Goal: Task Accomplishment & Management: Manage account settings

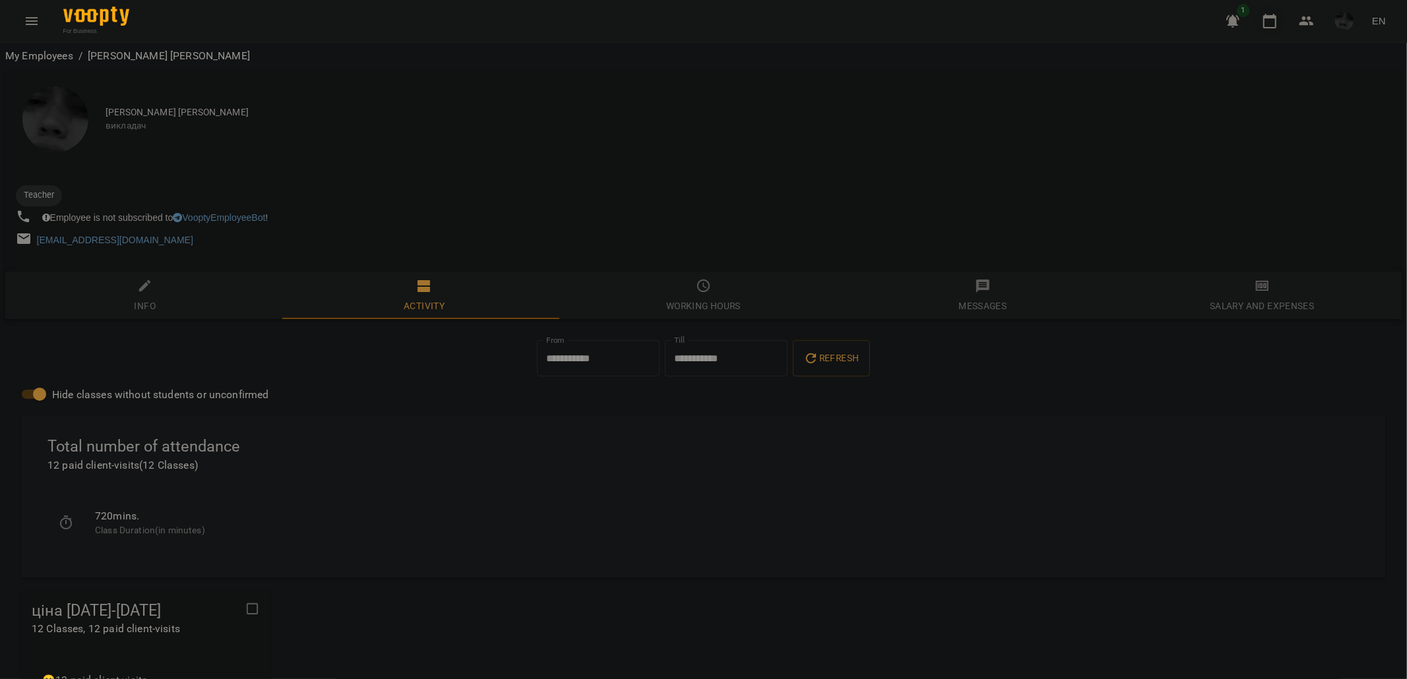
click at [1271, 27] on icon "button" at bounding box center [1269, 21] width 13 height 15
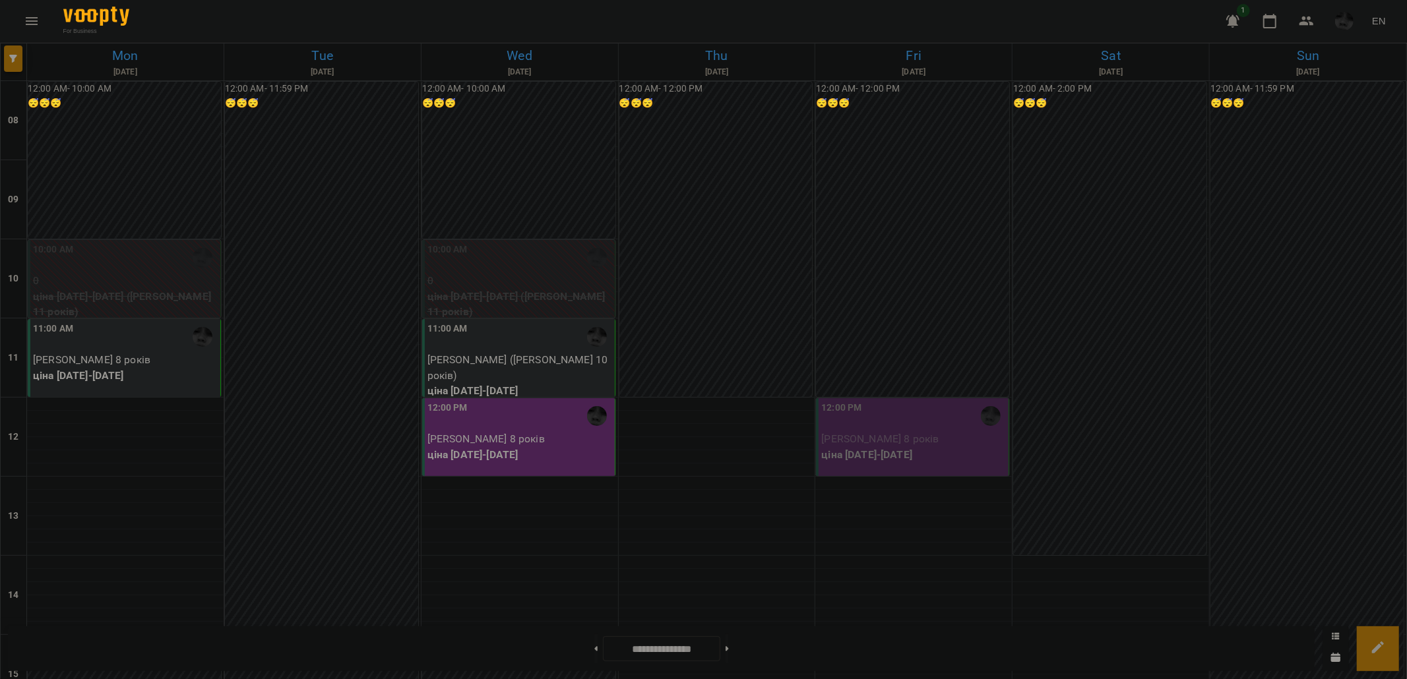
scroll to position [293, 0]
drag, startPoint x: 946, startPoint y: 537, endPoint x: 901, endPoint y: 539, distance: 44.9
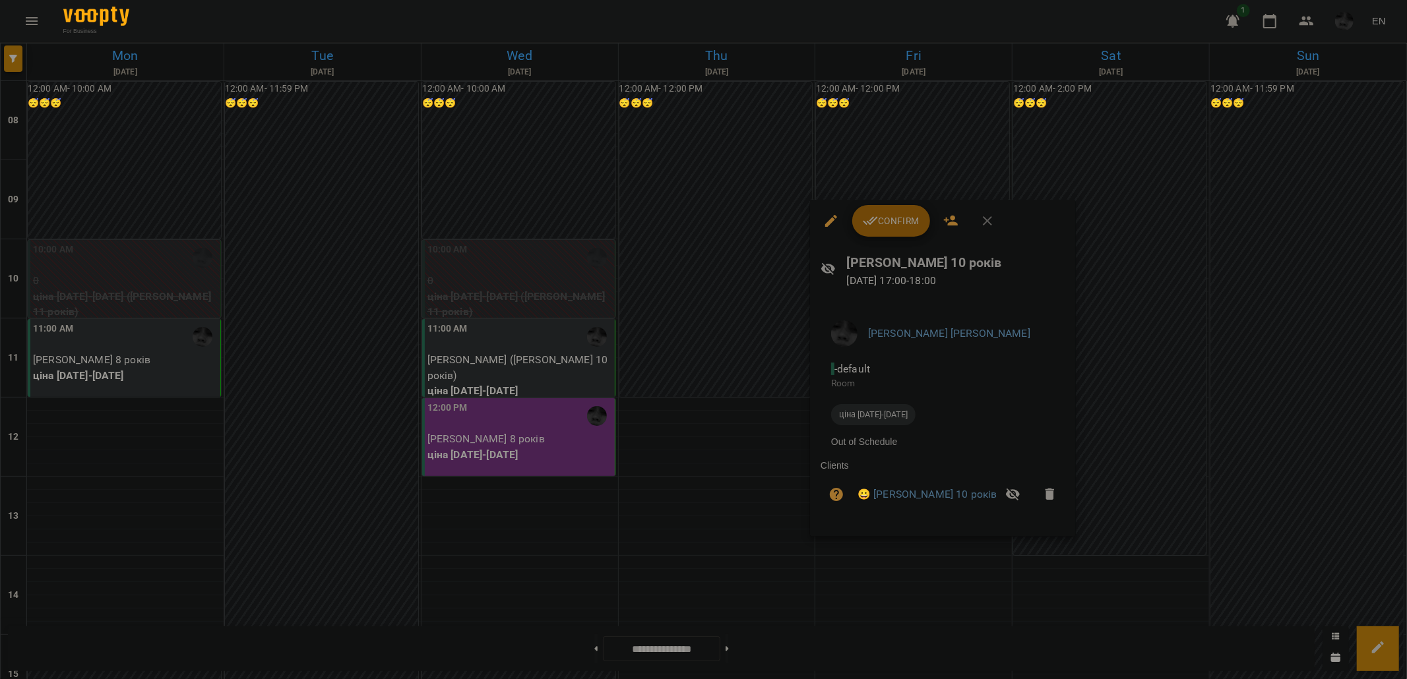
click at [920, 140] on div at bounding box center [703, 339] width 1407 height 679
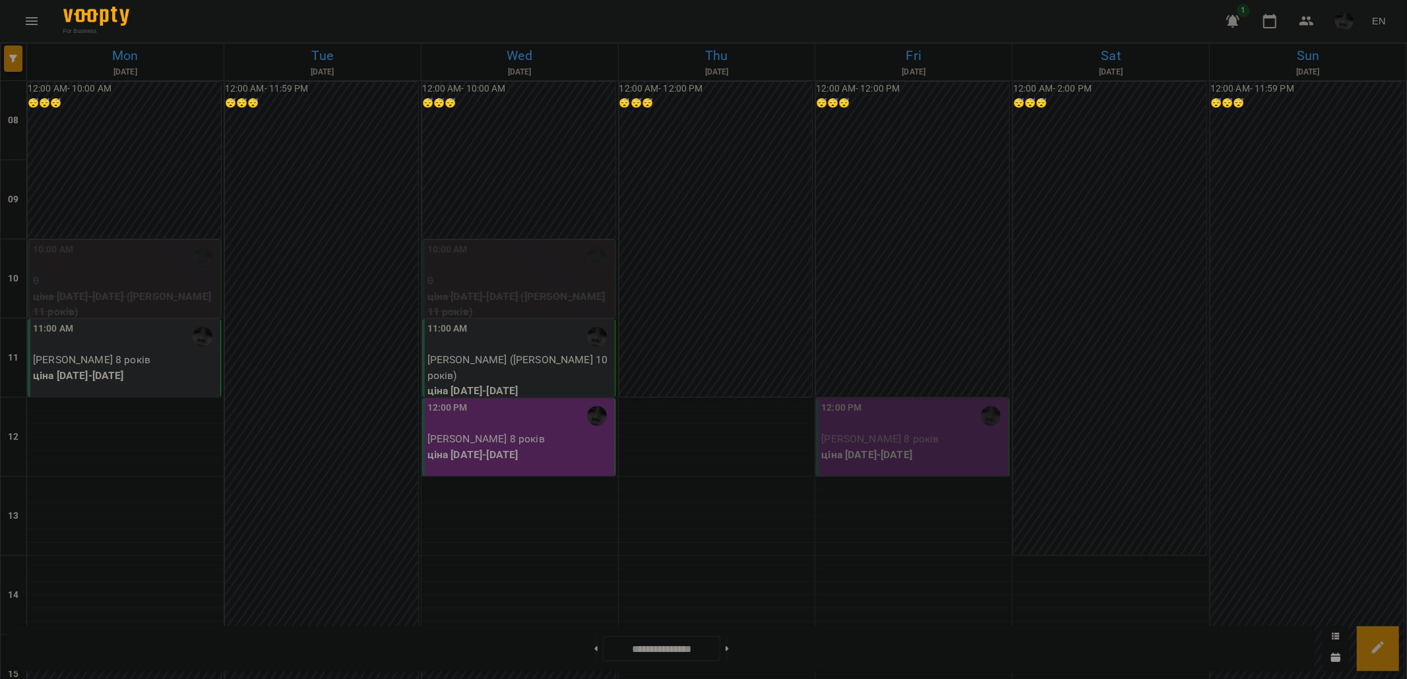
scroll to position [220, 0]
click at [958, 431] on p "[PERSON_NAME] 8 років" at bounding box center [913, 439] width 185 height 16
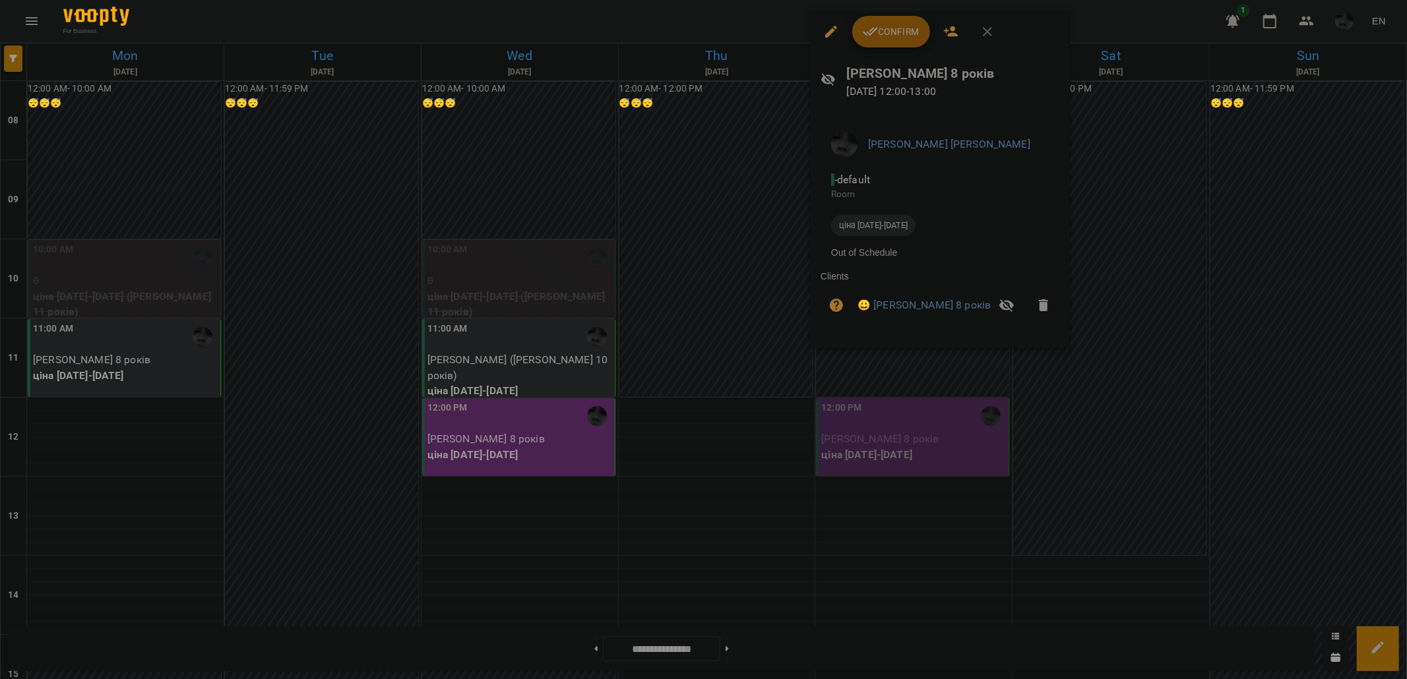
click at [663, 28] on div at bounding box center [703, 339] width 1407 height 679
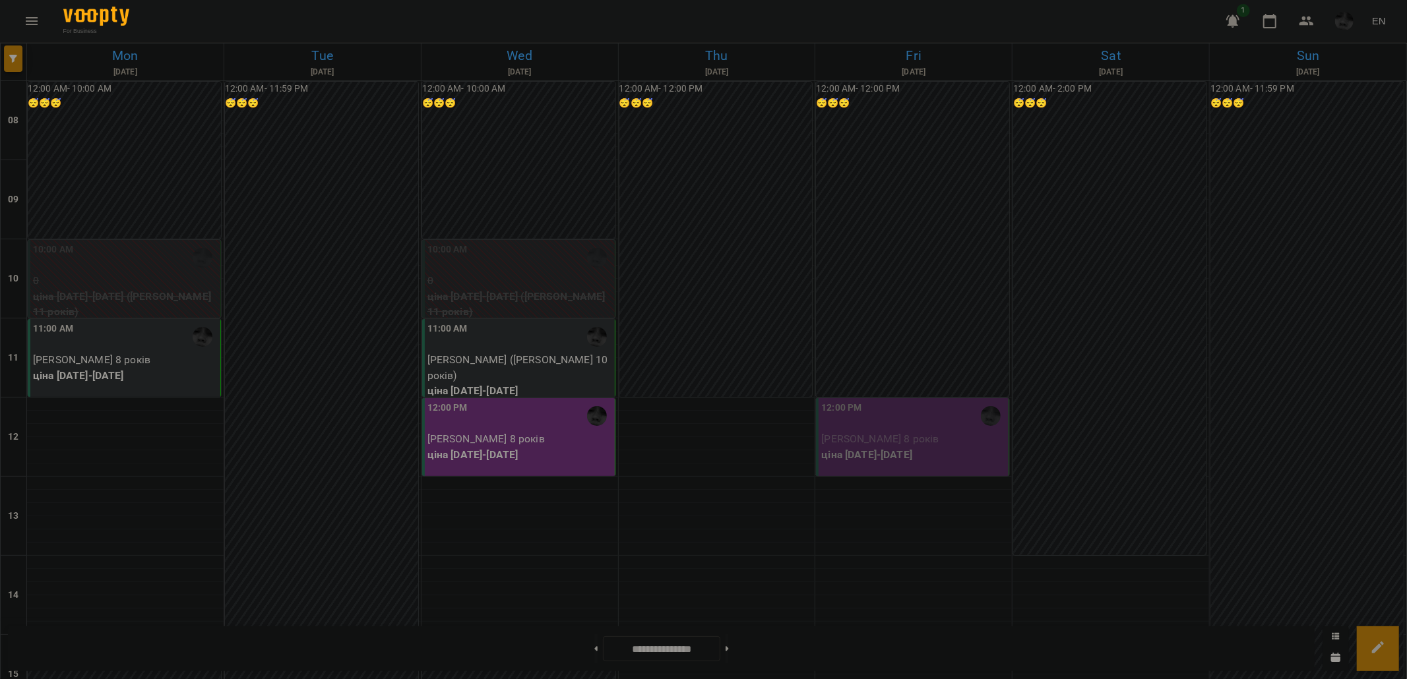
scroll to position [0, 0]
drag, startPoint x: 565, startPoint y: 299, endPoint x: 465, endPoint y: 280, distance: 102.2
click at [465, 280] on div "10:00 AM 0 ціна [DATE]-[DATE] ([PERSON_NAME] 11 років)" at bounding box center [519, 281] width 185 height 77
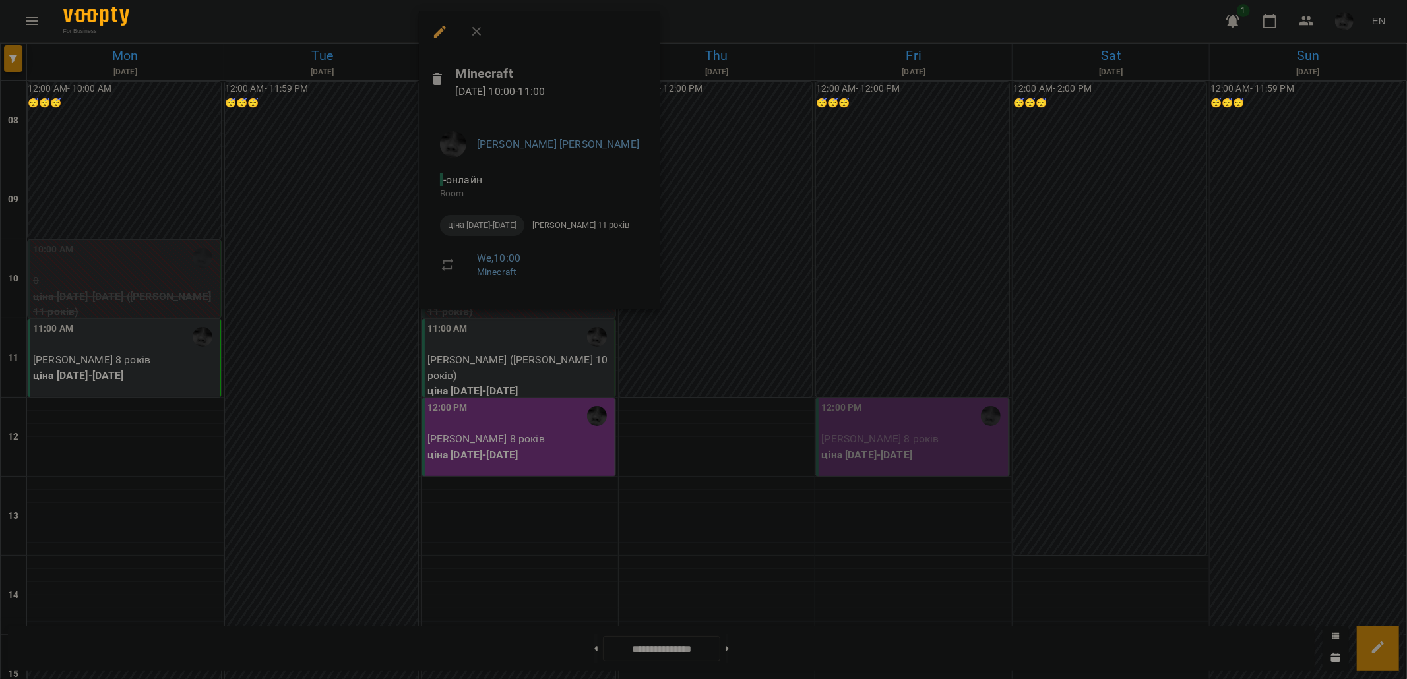
click at [478, 317] on div at bounding box center [703, 339] width 1407 height 679
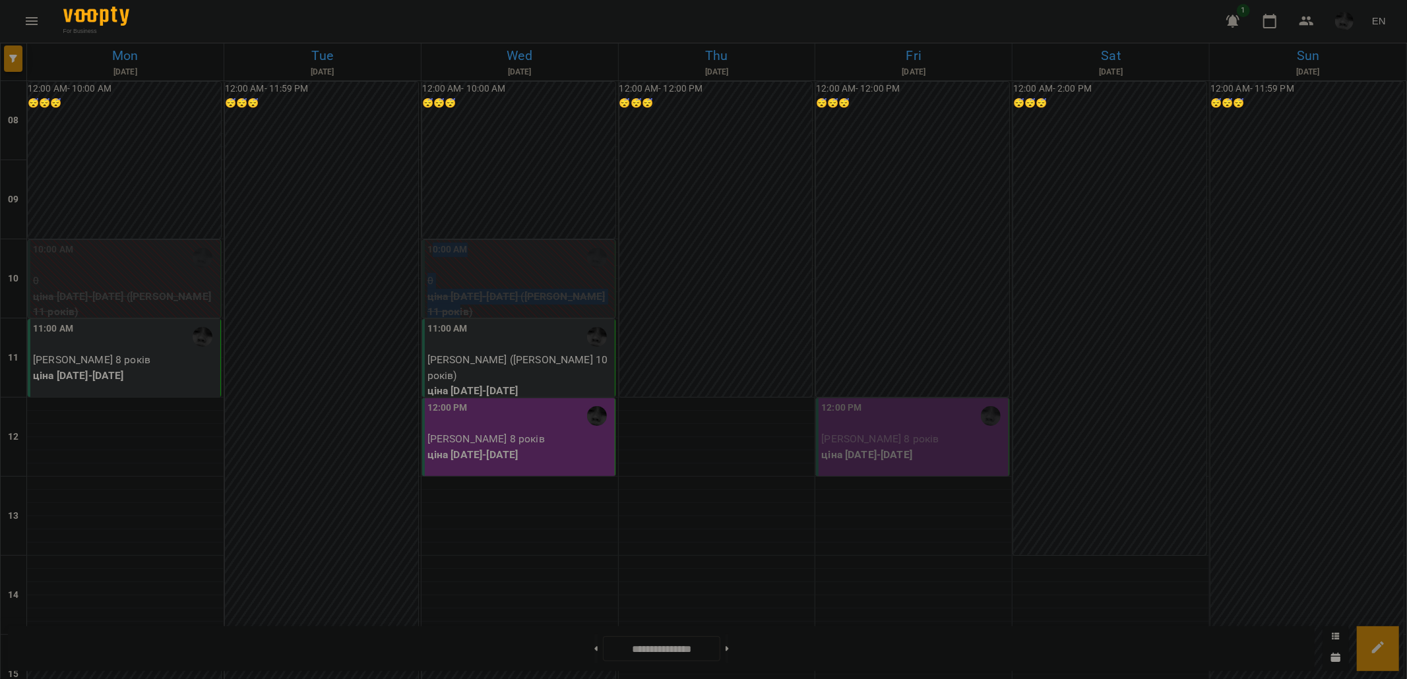
drag, startPoint x: 463, startPoint y: 307, endPoint x: 427, endPoint y: 247, distance: 69.8
click at [427, 247] on div "10:00 AM 0 ціна [DATE]-[DATE] ([PERSON_NAME] 11 років)" at bounding box center [519, 281] width 185 height 77
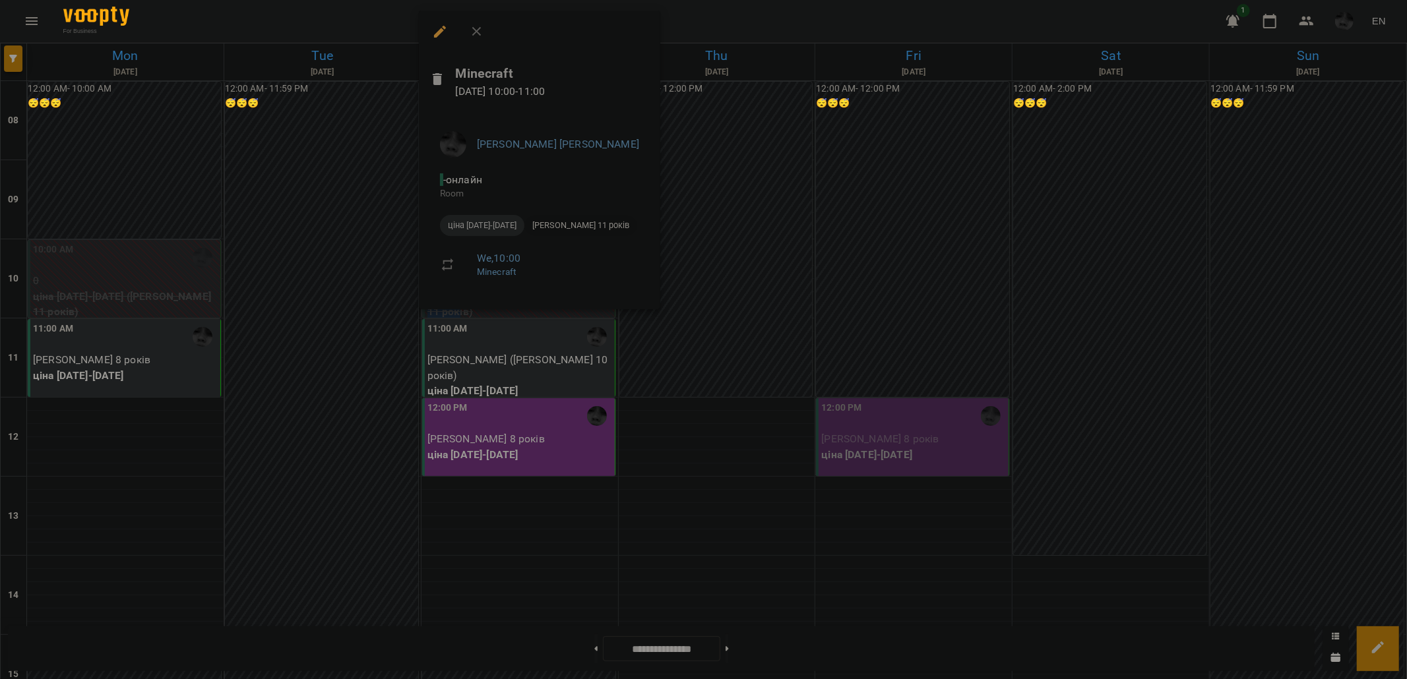
click at [582, 223] on span "[PERSON_NAME] 11 років" at bounding box center [580, 226] width 113 height 12
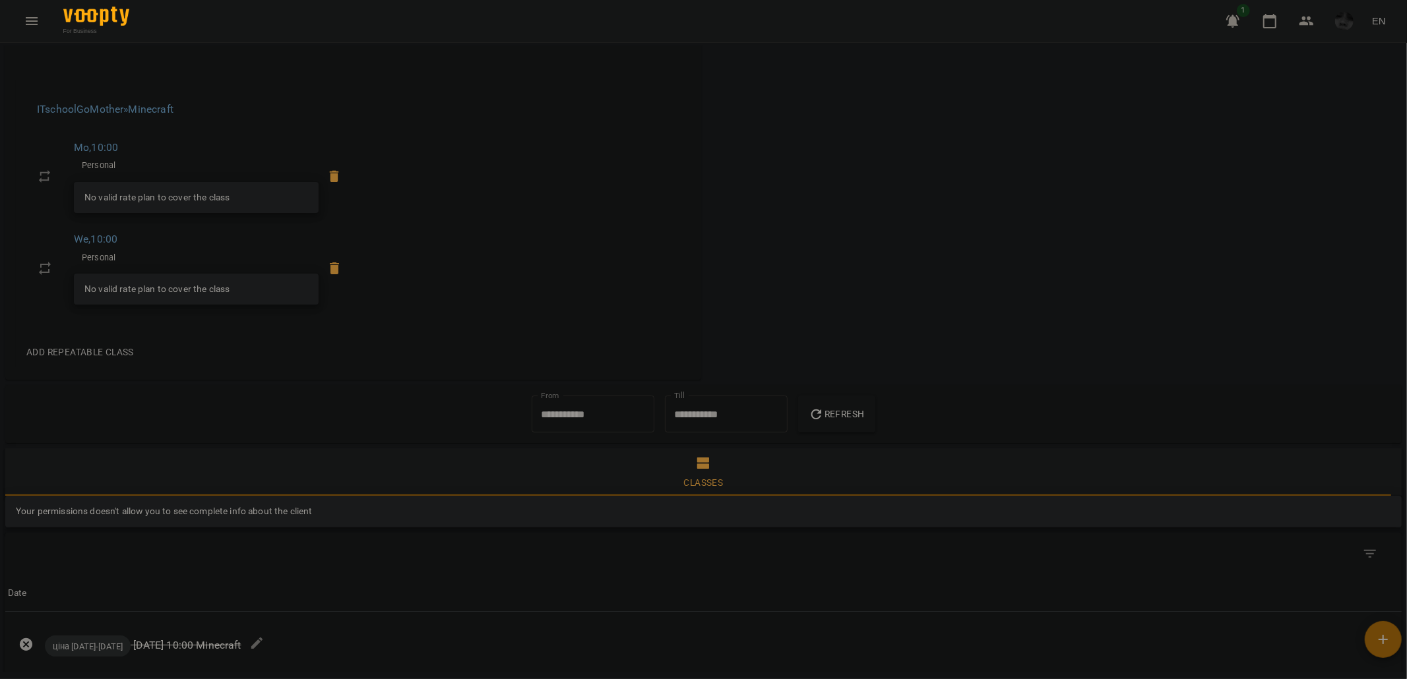
scroll to position [385, 0]
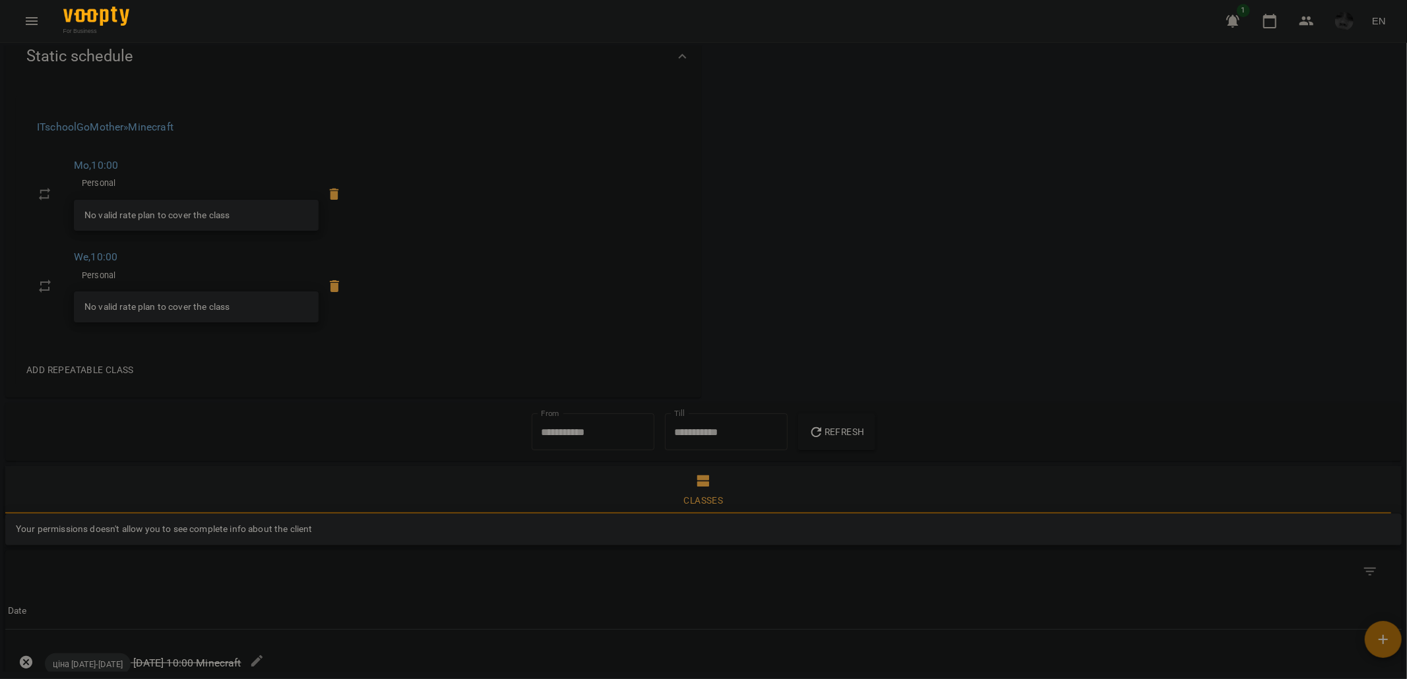
click at [574, 433] on input "**********" at bounding box center [592, 431] width 123 height 37
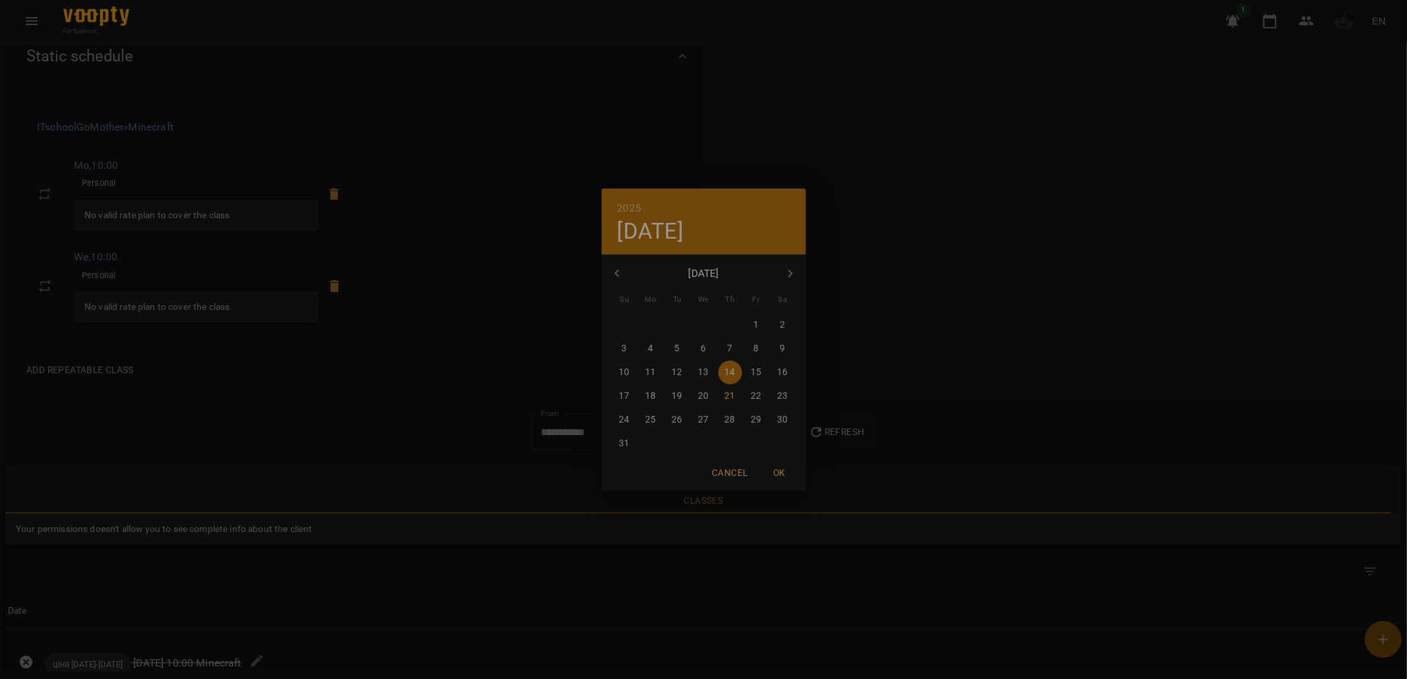
click at [609, 280] on icon "button" at bounding box center [617, 274] width 16 height 16
click at [610, 280] on icon "button" at bounding box center [617, 274] width 16 height 16
click at [611, 280] on icon "button" at bounding box center [617, 274] width 16 height 16
click at [609, 279] on icon "button" at bounding box center [617, 274] width 16 height 16
click at [699, 330] on span "2" at bounding box center [704, 325] width 24 height 13
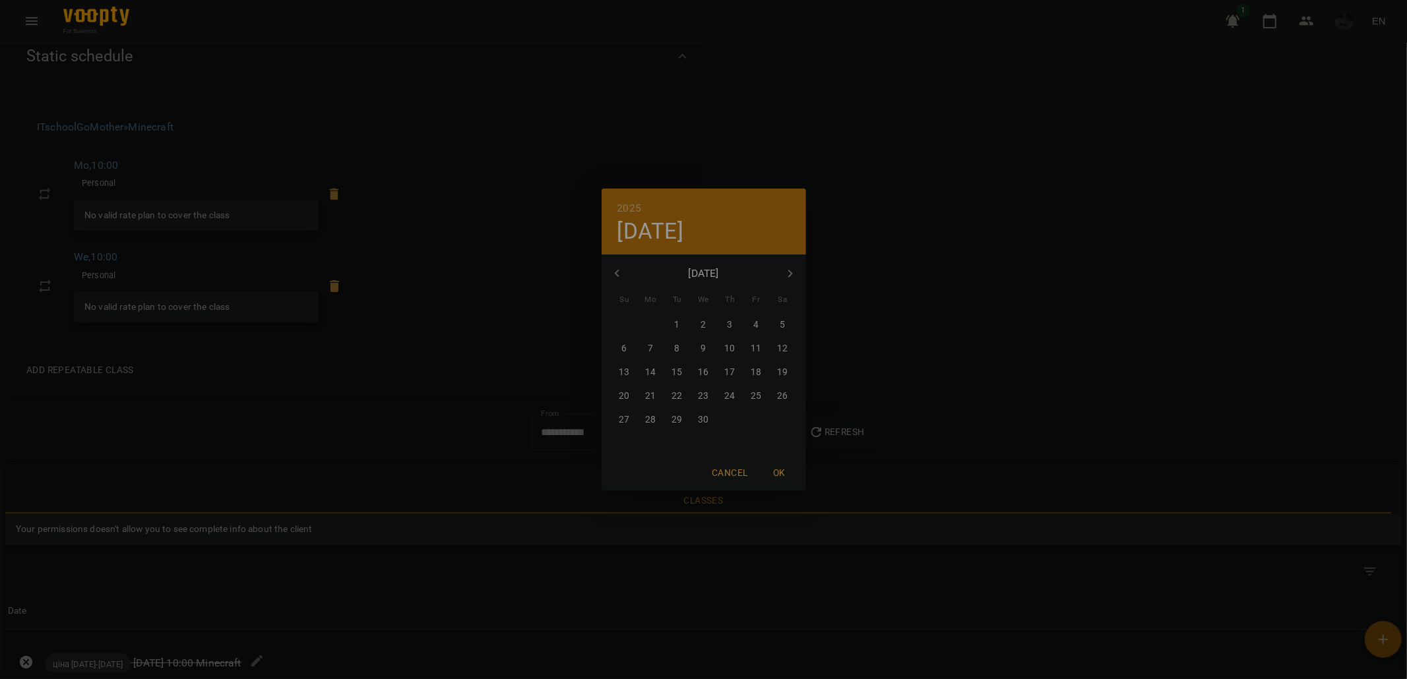
type input "**********"
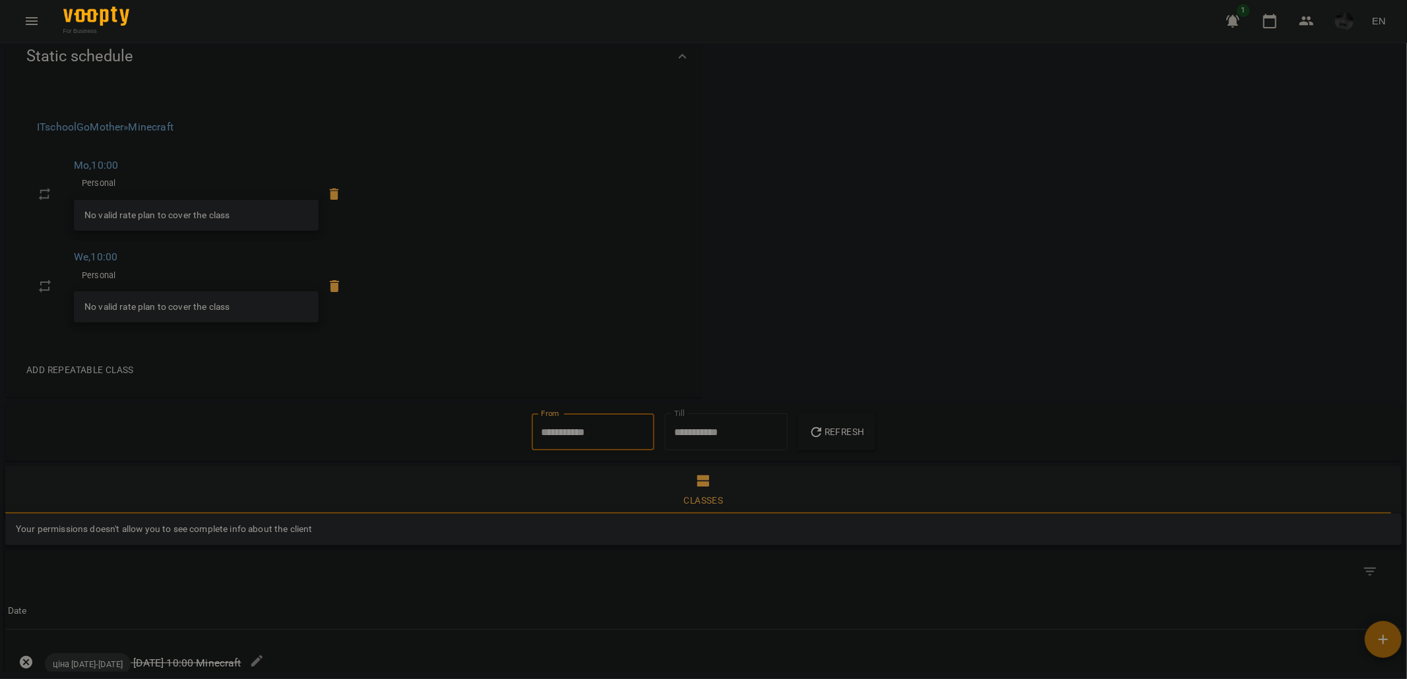
click at [821, 425] on icon "button" at bounding box center [816, 433] width 16 height 16
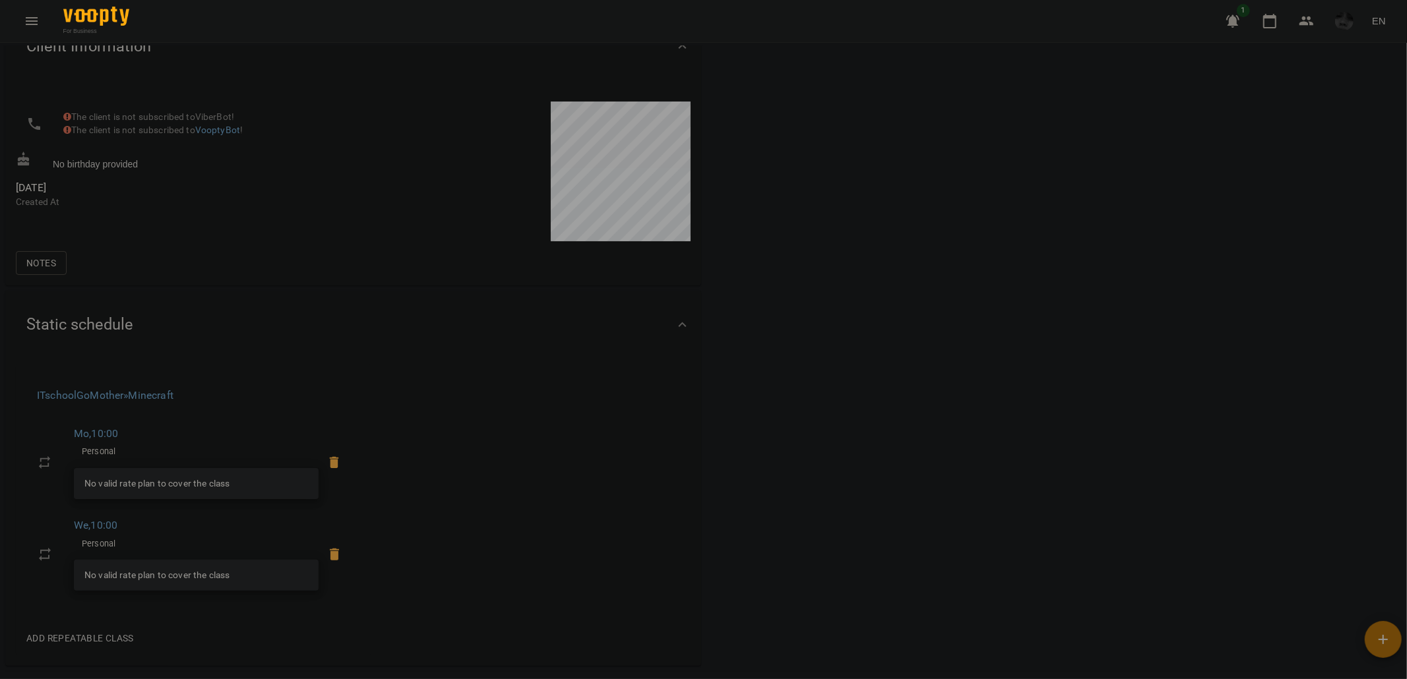
scroll to position [107, 0]
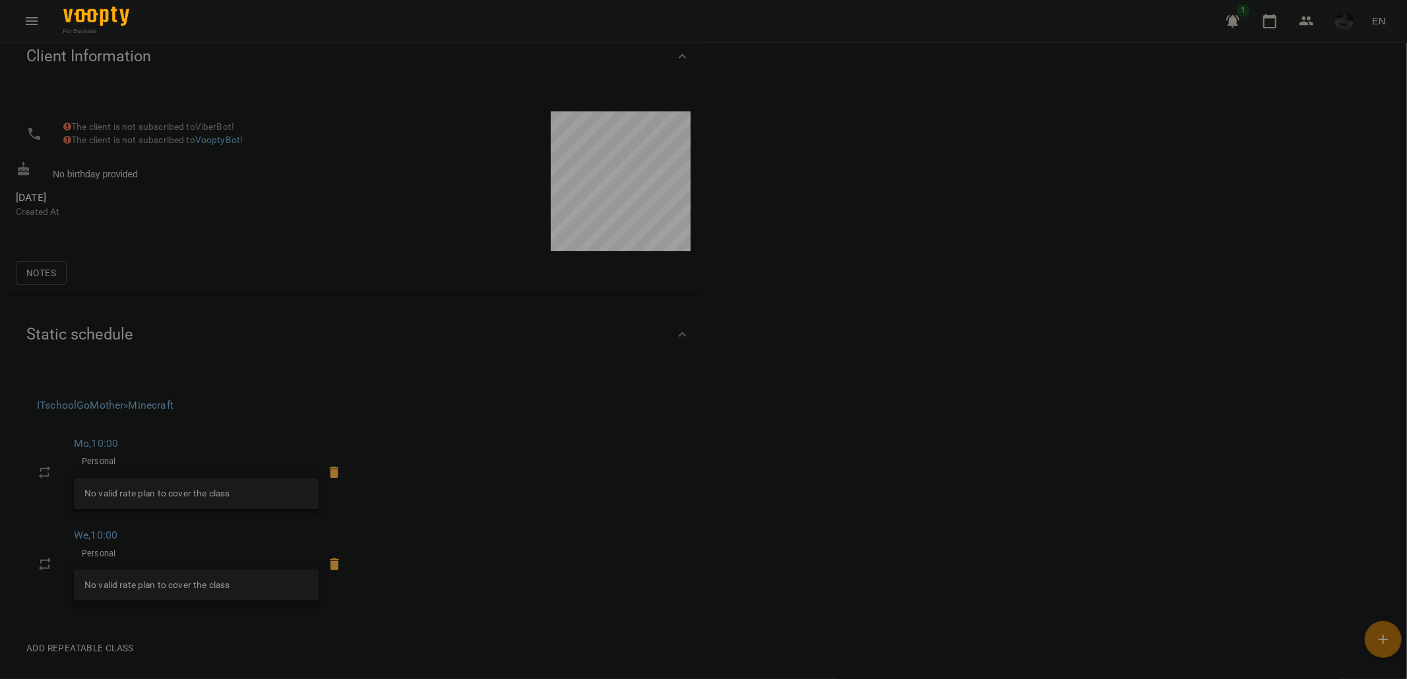
click at [1263, 30] on button "button" at bounding box center [1270, 21] width 32 height 32
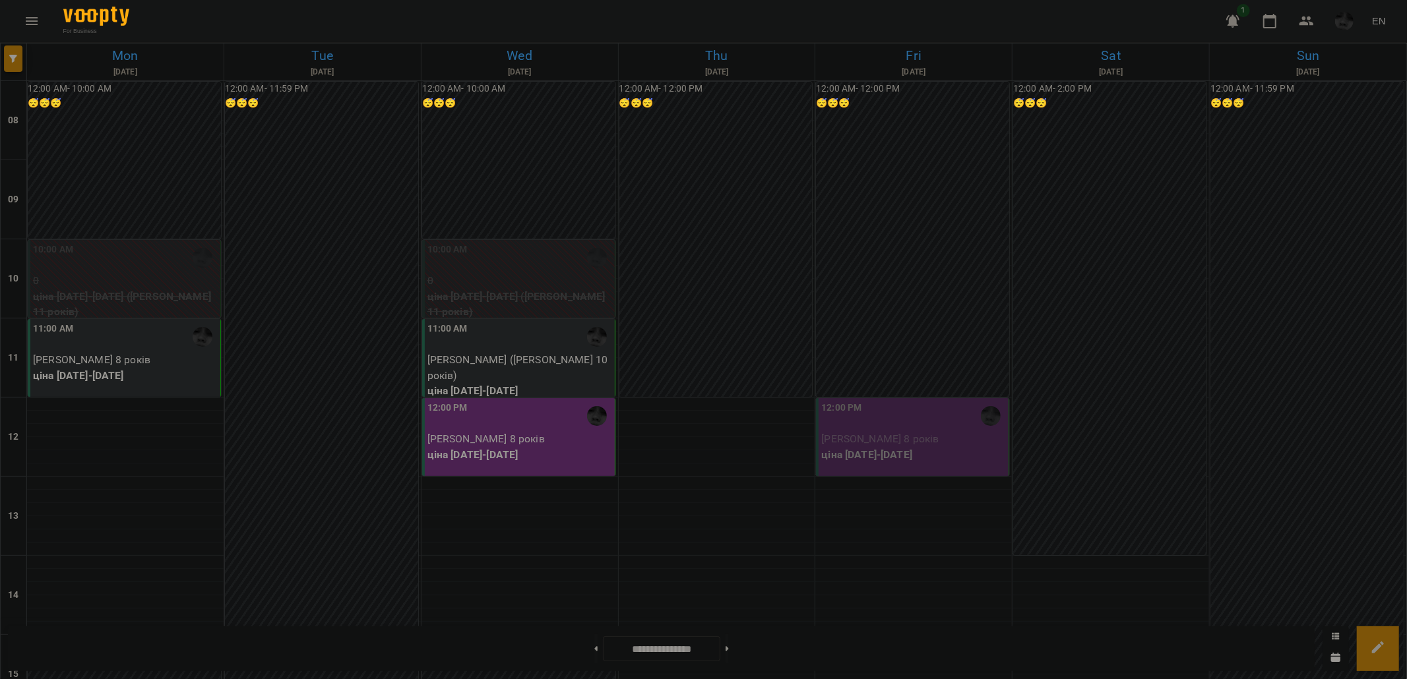
click at [992, 18] on div "For Business 1 EN" at bounding box center [703, 21] width 1407 height 42
click at [576, 16] on div "For Business 1 EN" at bounding box center [703, 21] width 1407 height 42
